Goal: Obtain resource: Obtain resource

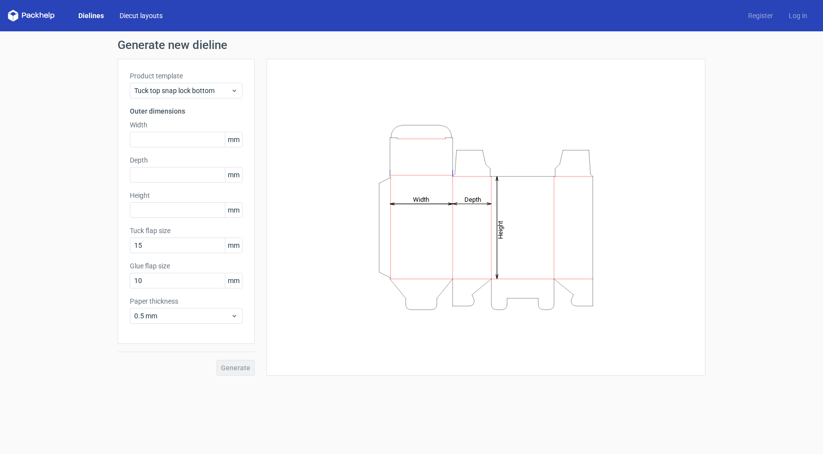
click at [149, 15] on link "Diecut layouts" at bounding box center [141, 16] width 59 height 10
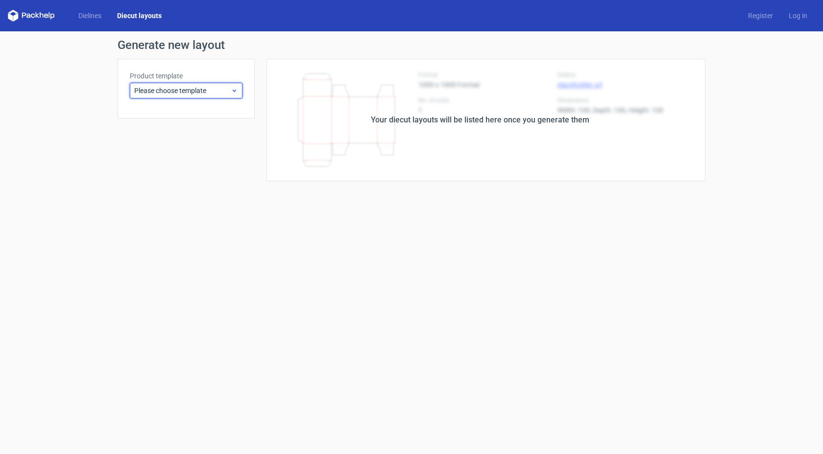
click at [219, 90] on span "Please choose template" at bounding box center [182, 91] width 97 height 10
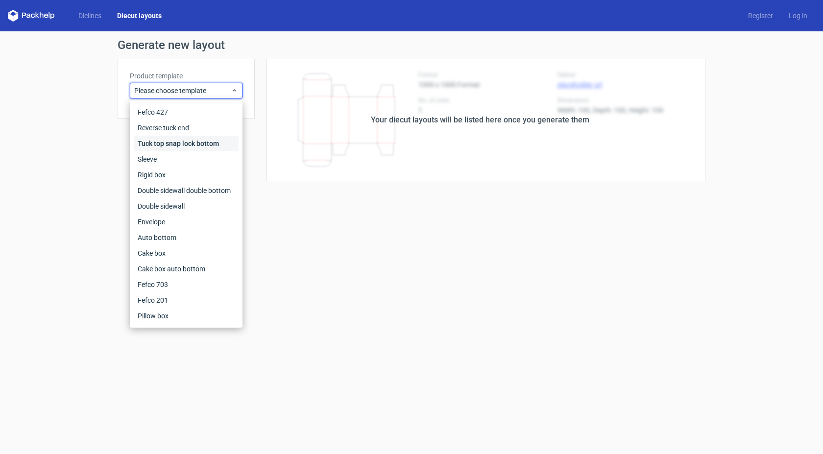
click at [217, 143] on div "Tuck top snap lock bottom" at bounding box center [186, 144] width 105 height 16
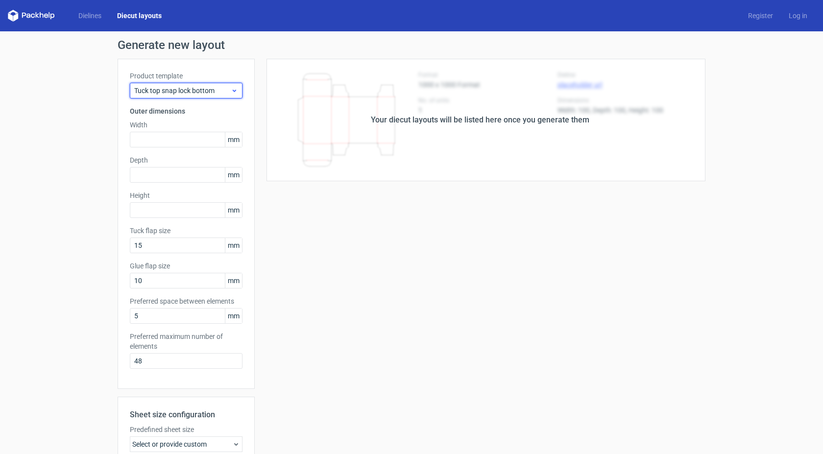
click at [231, 89] on icon at bounding box center [234, 91] width 7 height 8
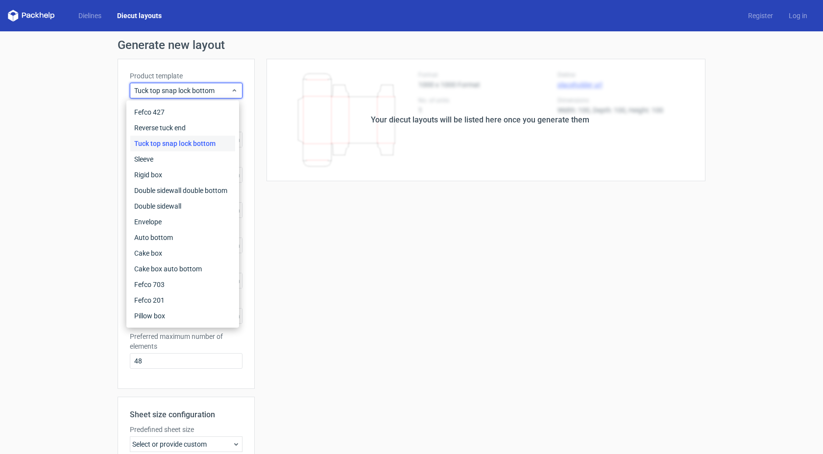
click at [304, 219] on div "Your diecut layouts will be listed here once you generate them Height Depth Wid…" at bounding box center [480, 325] width 451 height 532
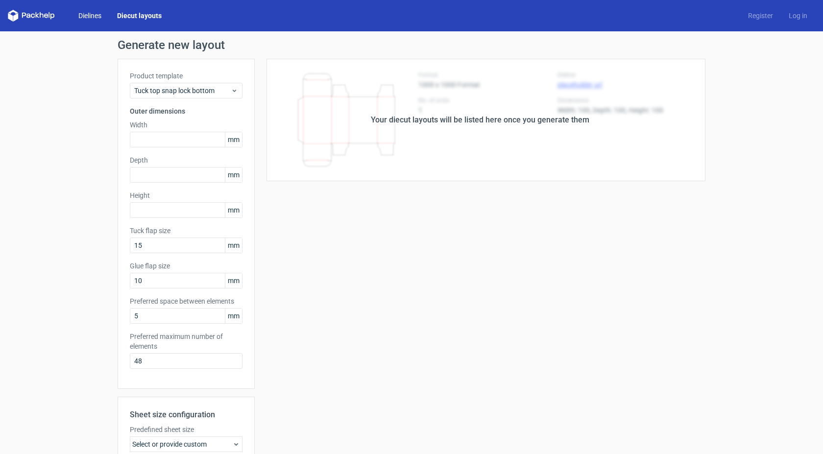
click at [89, 14] on link "Dielines" at bounding box center [90, 16] width 39 height 10
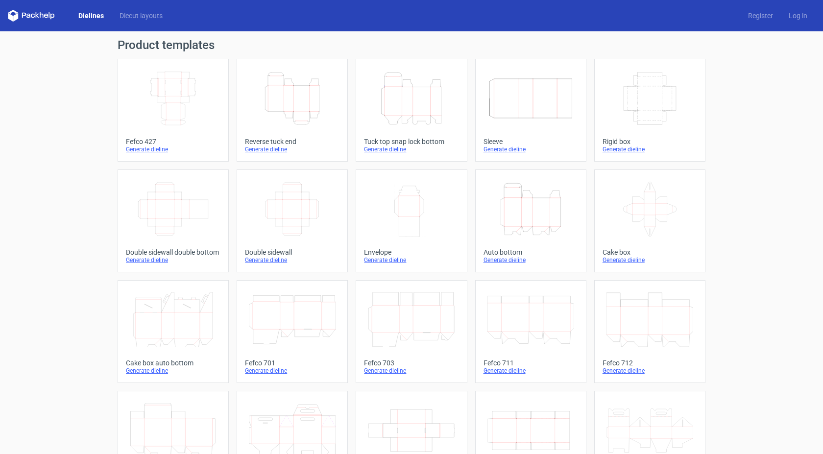
click at [274, 98] on icon "Height Depth Width" at bounding box center [292, 98] width 87 height 55
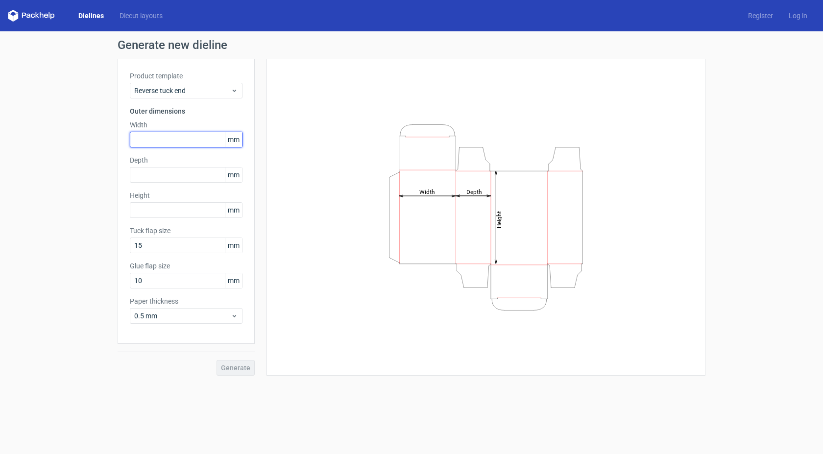
click at [191, 142] on input "text" at bounding box center [186, 140] width 113 height 16
type input "46"
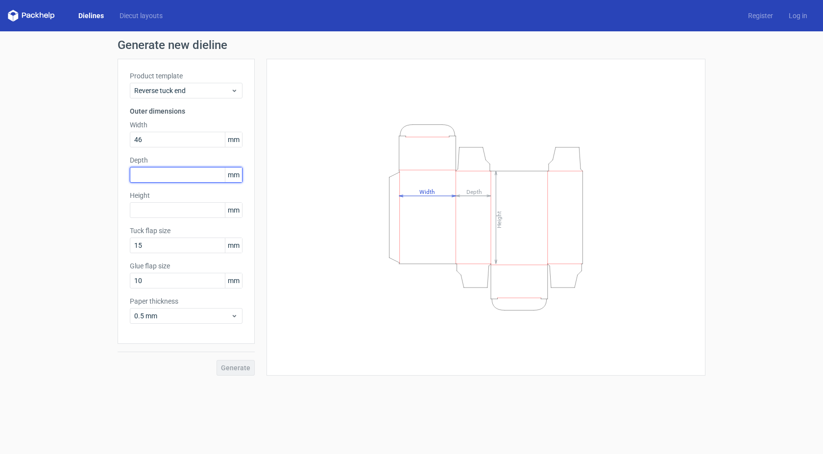
click at [188, 179] on input "text" at bounding box center [186, 175] width 113 height 16
type input "25"
click at [185, 212] on input "text" at bounding box center [186, 210] width 113 height 16
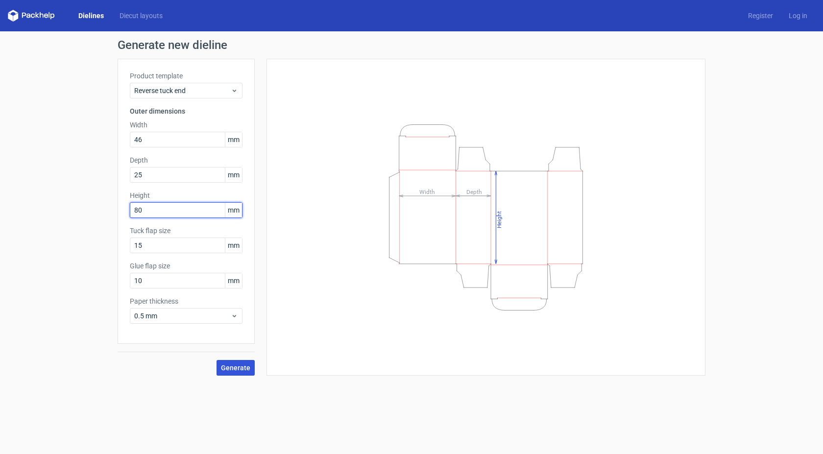
type input "80"
click at [223, 367] on span "Generate" at bounding box center [235, 368] width 29 height 7
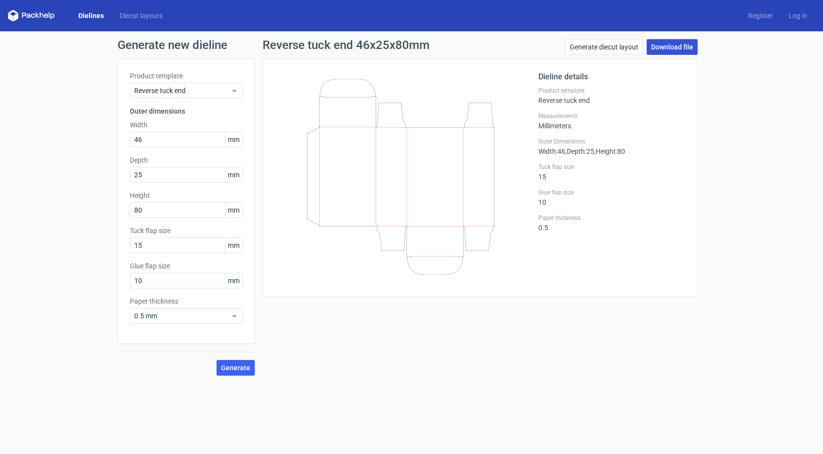
click at [691, 45] on link "Download file" at bounding box center [672, 47] width 51 height 16
